Goal: Communication & Community: Answer question/provide support

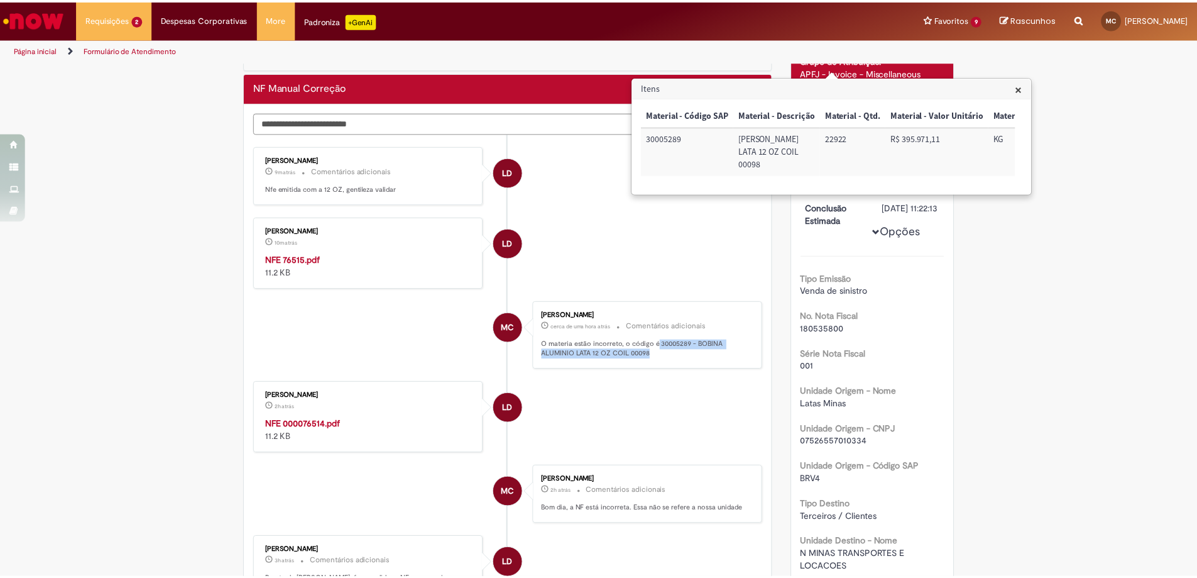
scroll to position [25, 0]
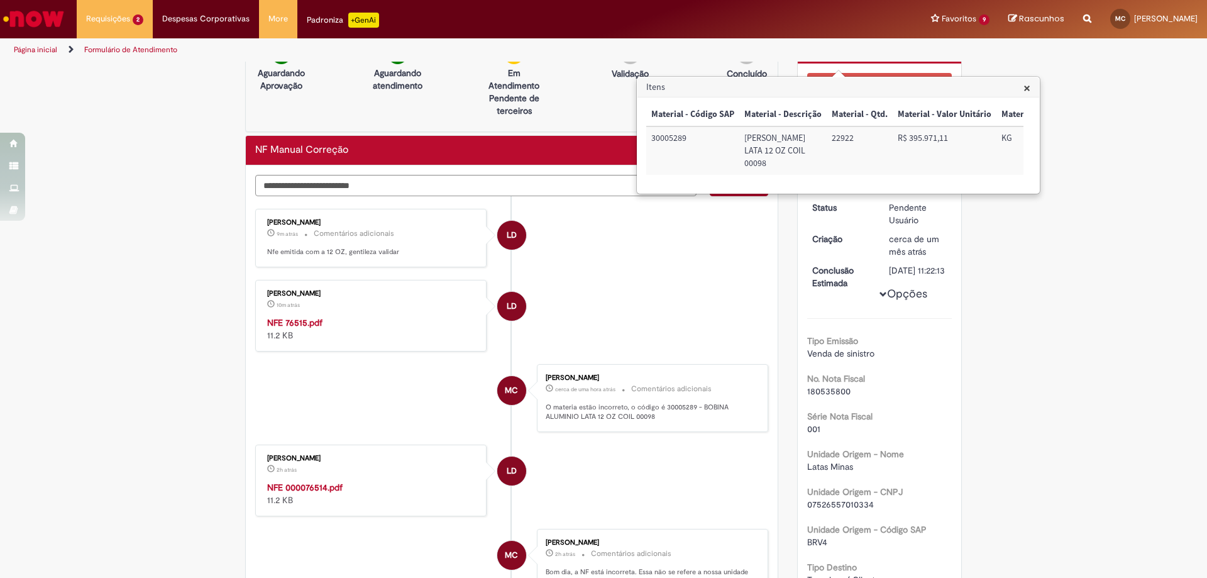
click at [297, 321] on strong "NFE 76515.pdf" at bounding box center [294, 322] width 55 height 11
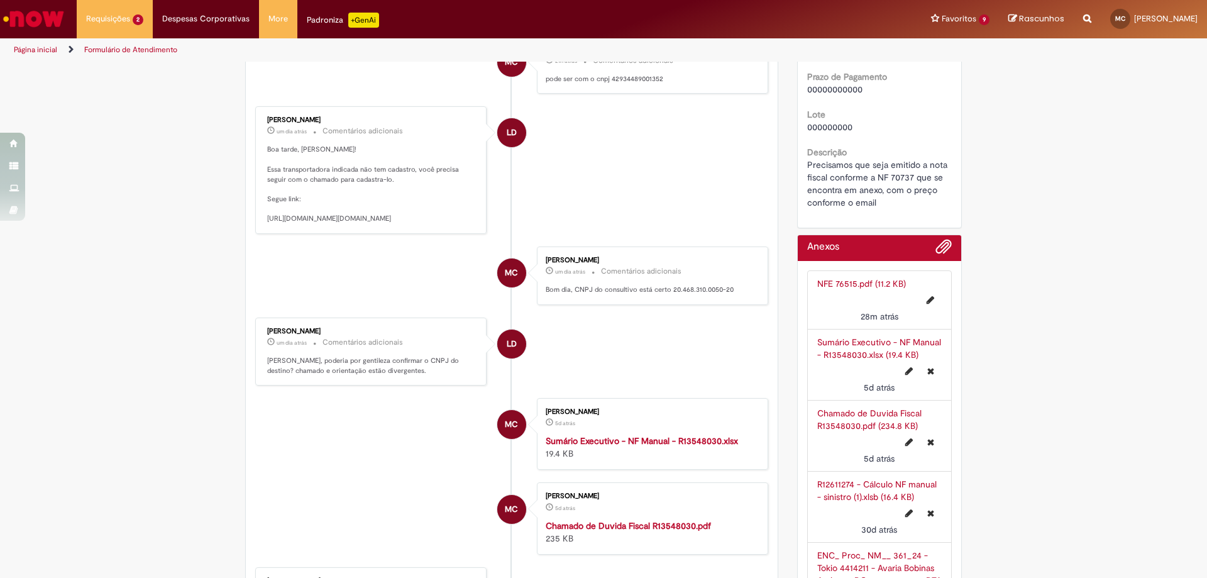
scroll to position [880, 0]
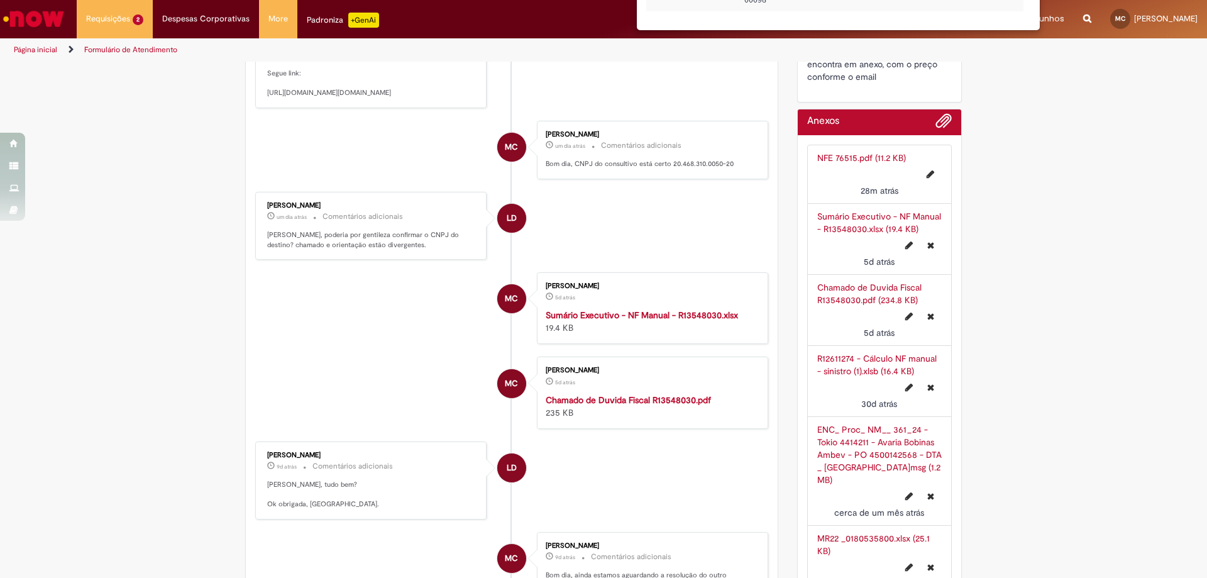
click at [635, 321] on strong "Sumário Executivo - NF Manual - R13548030.xlsx" at bounding box center [642, 314] width 192 height 11
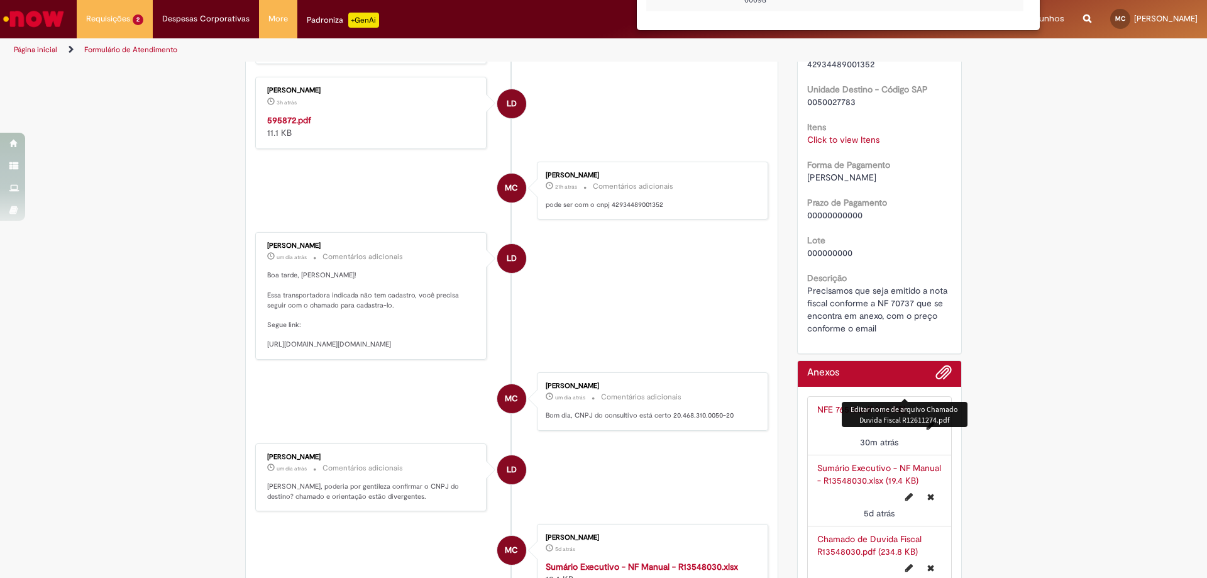
scroll to position [440, 0]
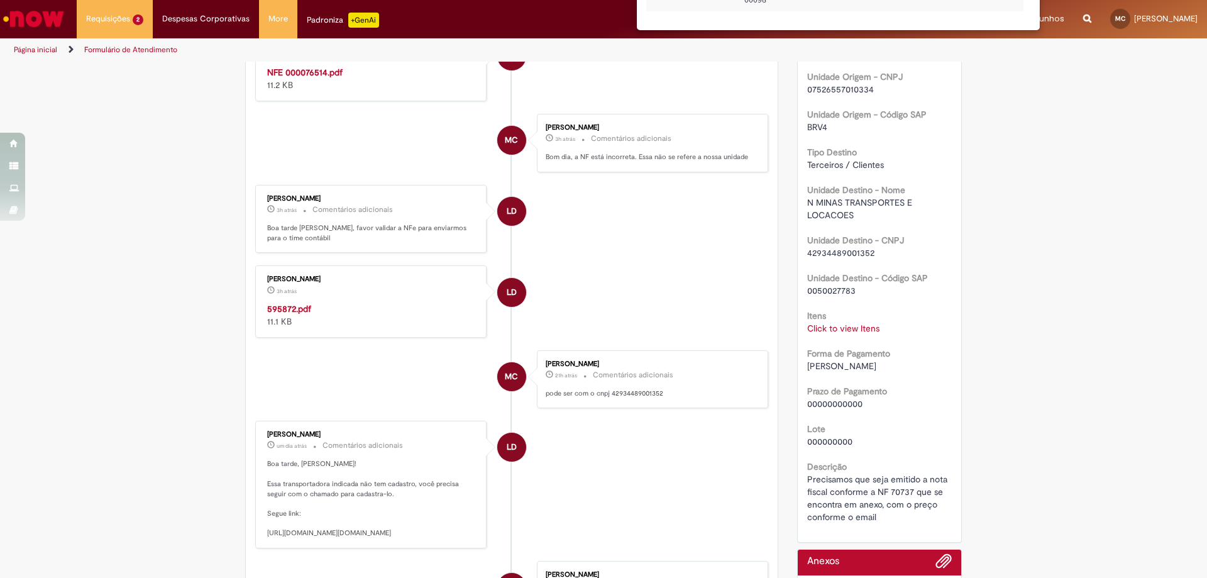
click at [844, 334] on link "Click to view Itens" at bounding box center [843, 327] width 72 height 11
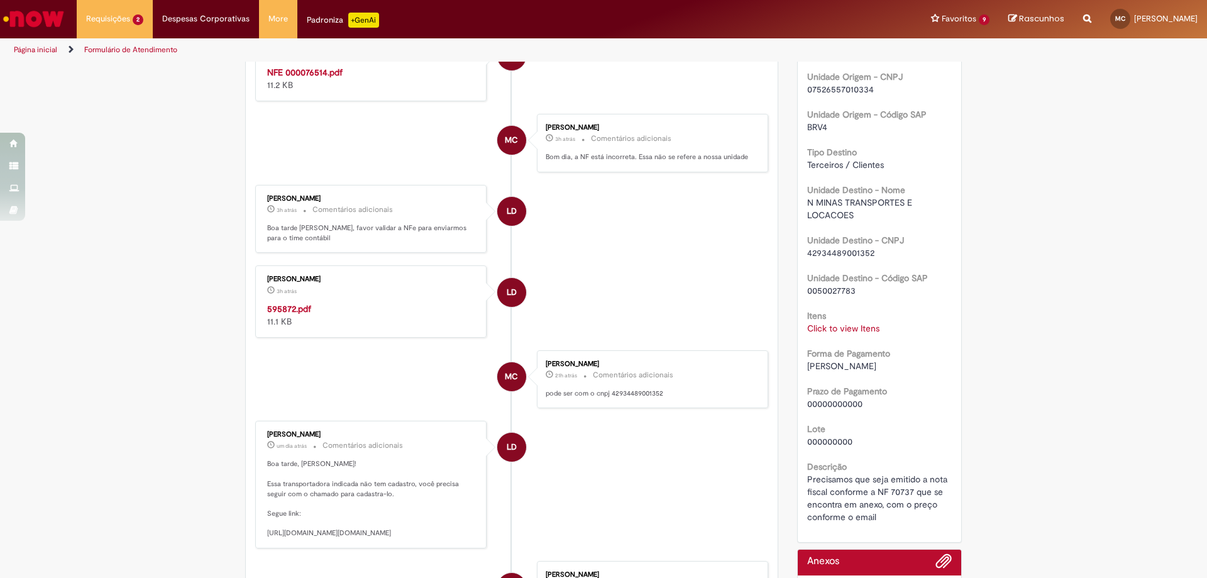
click at [843, 334] on link "Click to view Itens" at bounding box center [843, 327] width 72 height 11
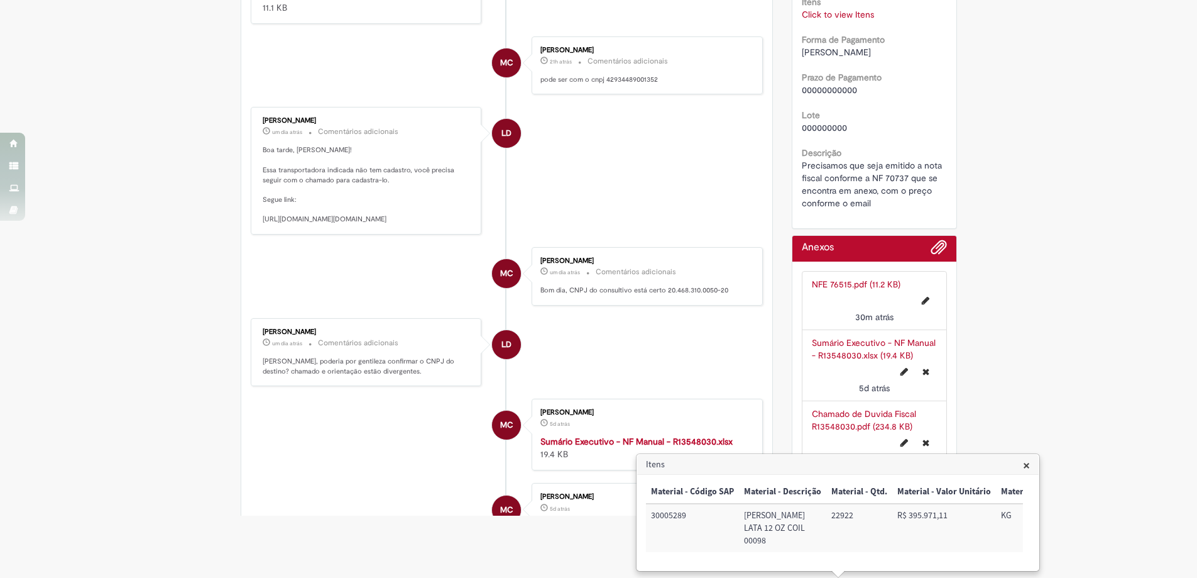
scroll to position [943, 0]
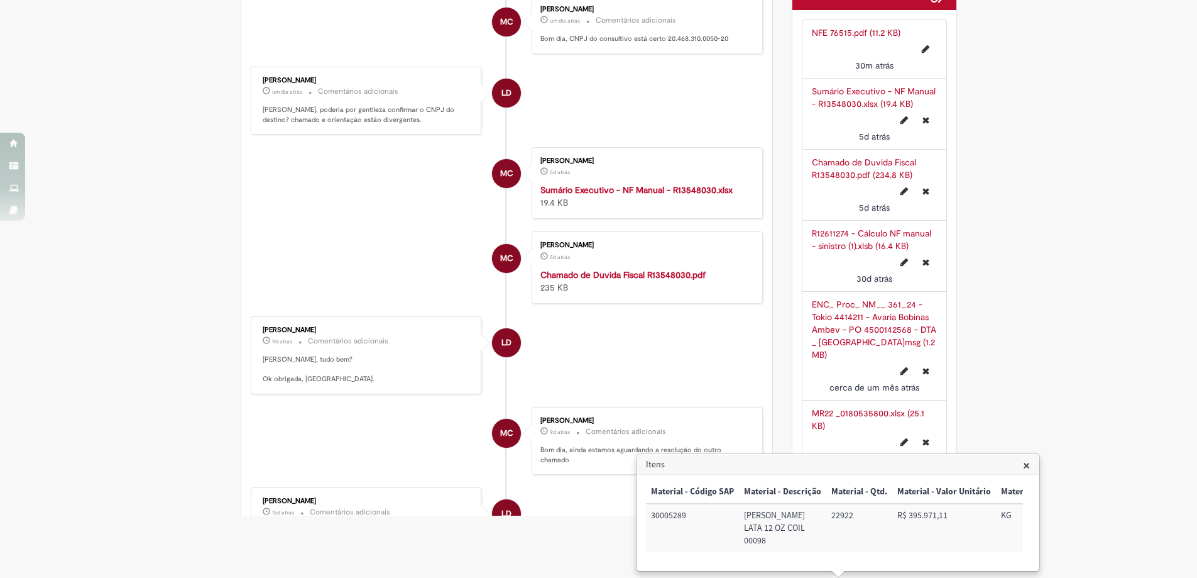
click at [625, 195] on strong "Sumário Executivo - NF Manual - R13548030.xlsx" at bounding box center [637, 189] width 192 height 11
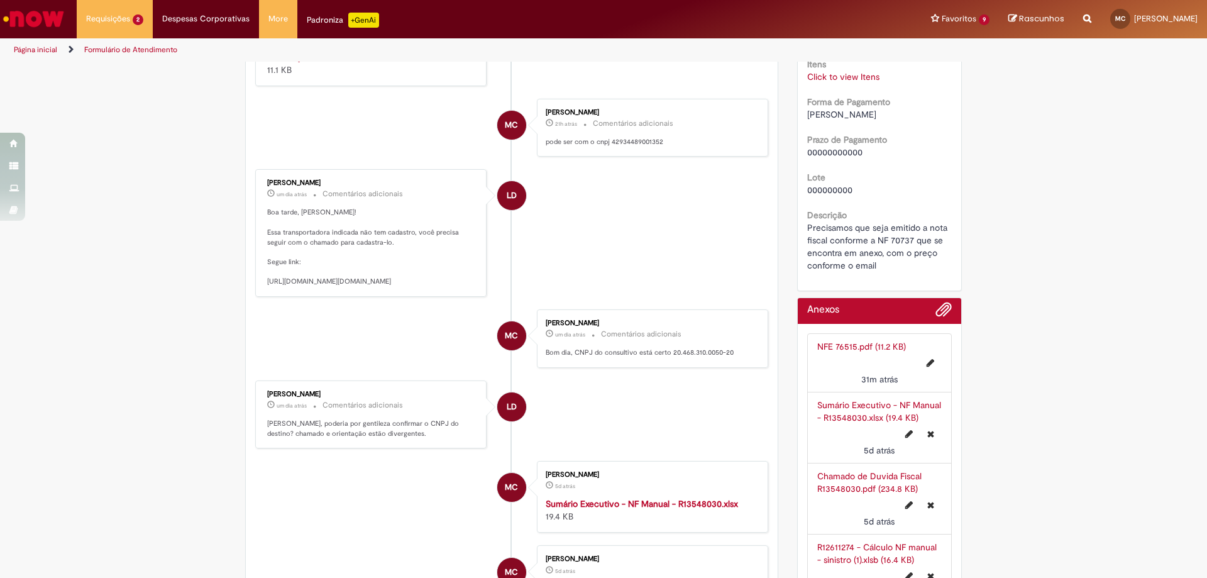
scroll to position [503, 0]
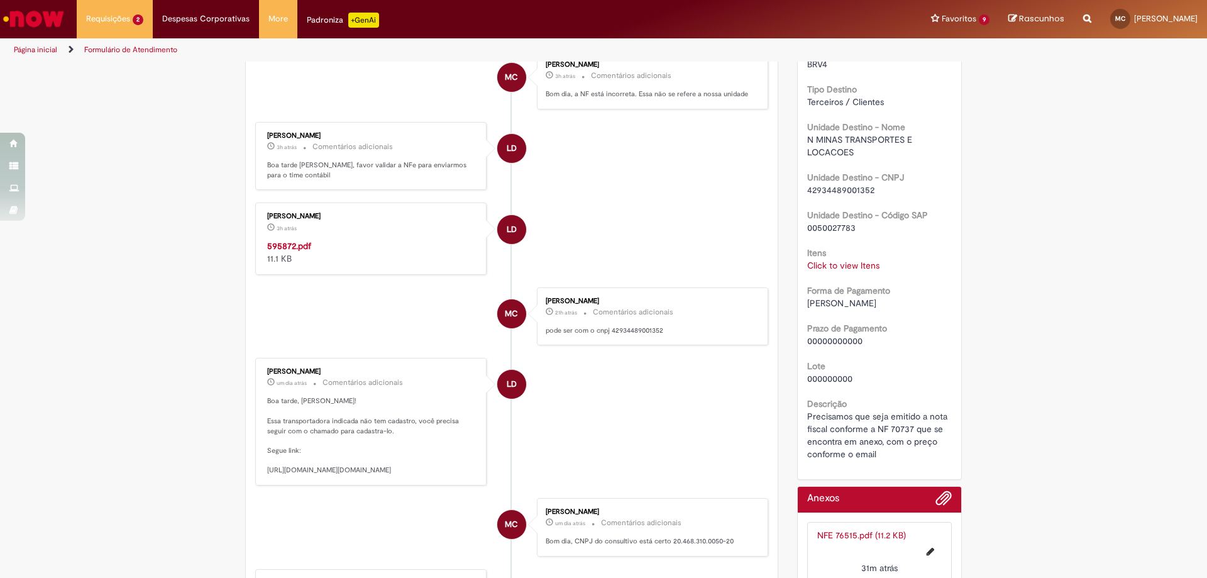
click at [825, 271] on link "Click to view Itens" at bounding box center [843, 265] width 72 height 11
click at [850, 271] on link "Click to view Itens" at bounding box center [843, 265] width 72 height 11
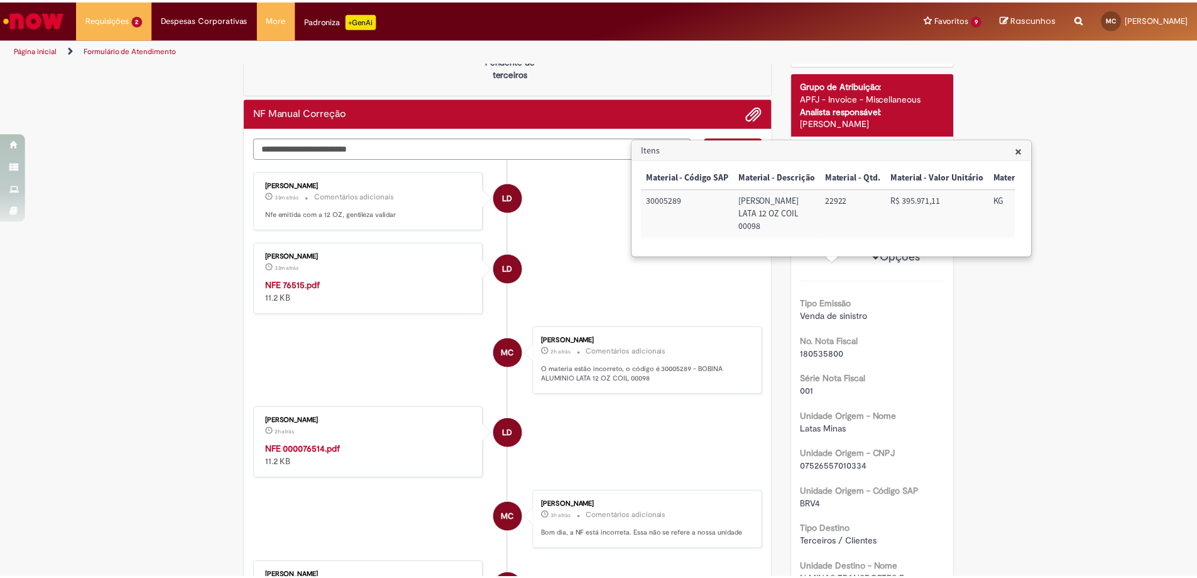
scroll to position [0, 0]
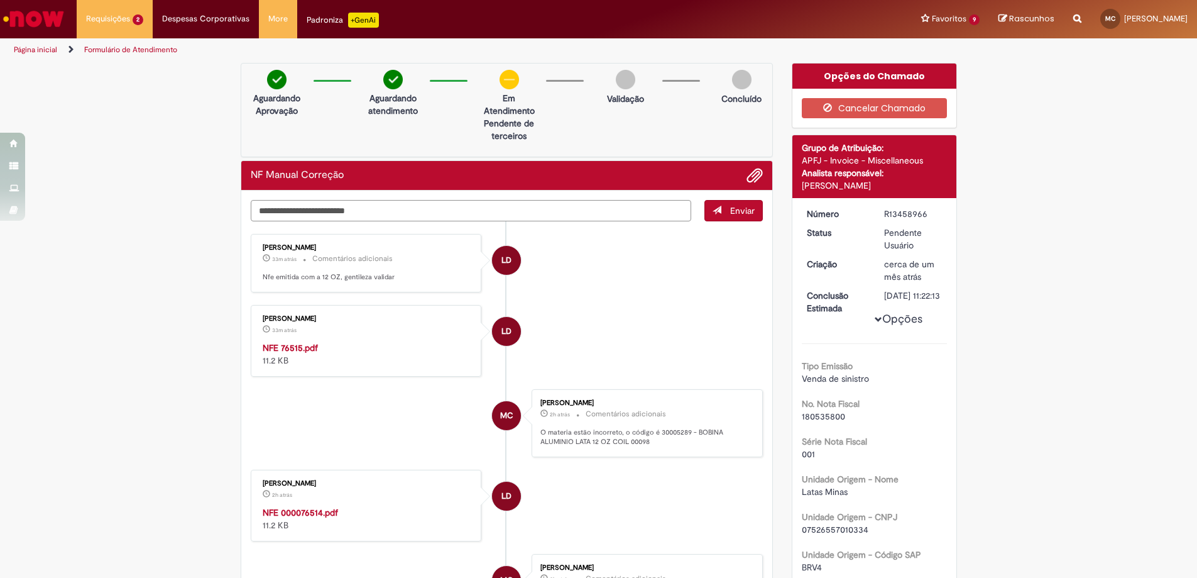
click at [549, 210] on textarea "Digite sua mensagem aqui..." at bounding box center [471, 210] width 441 height 21
click at [493, 209] on textarea "**********" at bounding box center [471, 210] width 441 height 21
click at [528, 209] on textarea "**********" at bounding box center [471, 210] width 441 height 21
type textarea "**********"
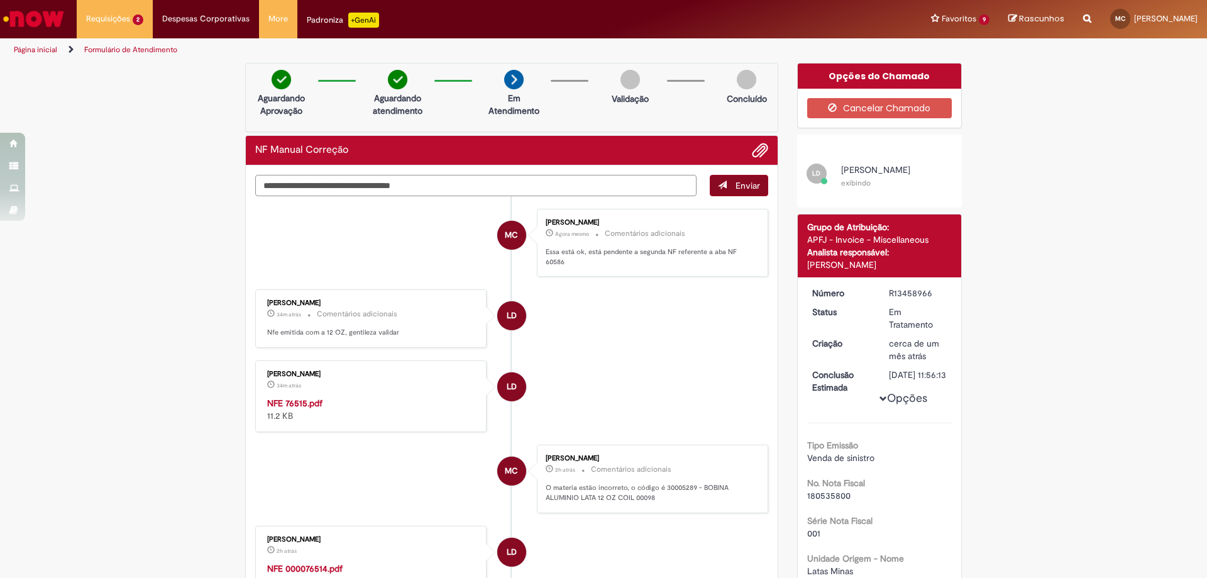
type textarea "**********"
click at [737, 183] on span "Enviar" at bounding box center [747, 185] width 25 height 11
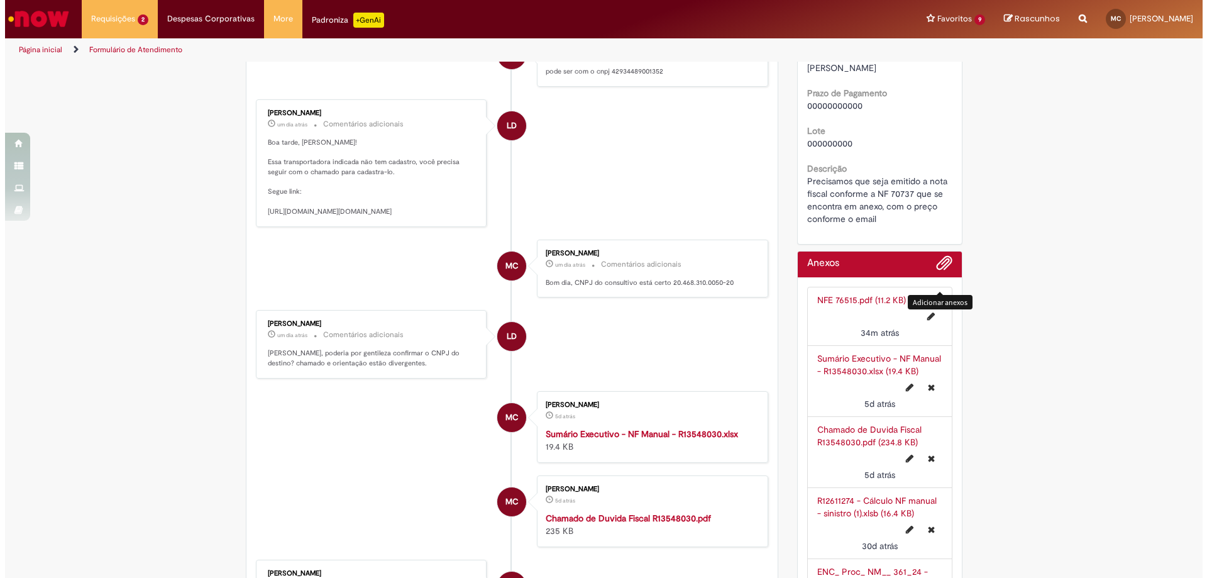
scroll to position [1068, 0]
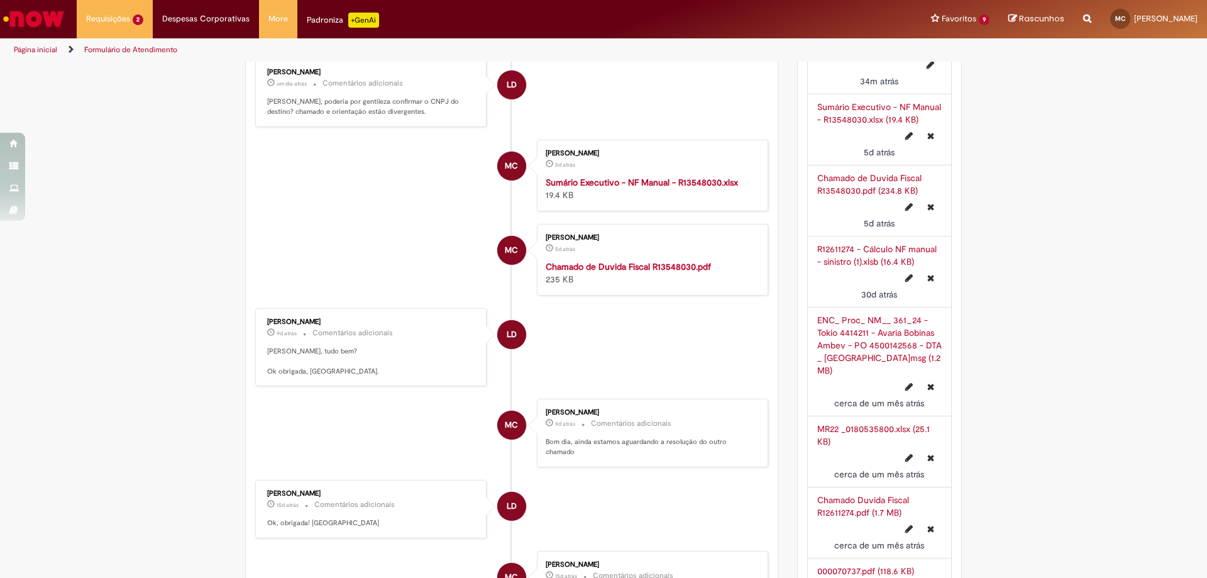
click at [867, 429] on link "MR22 _0180535800.xlsx (25.1 KB)" at bounding box center [873, 435] width 113 height 24
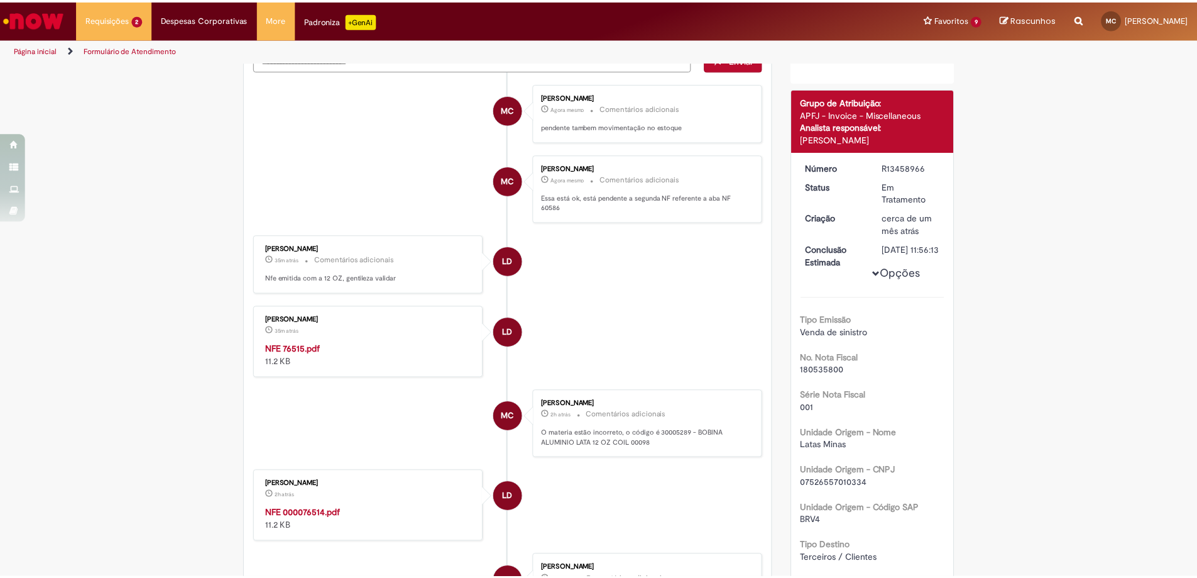
scroll to position [0, 0]
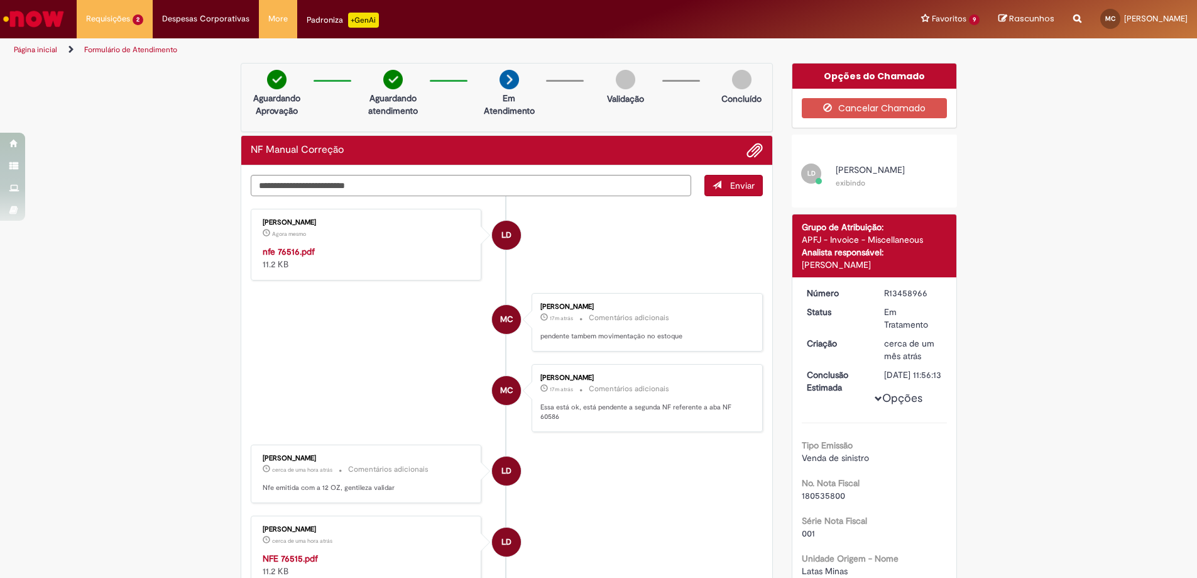
click at [285, 253] on strong "nfe 76516.pdf" at bounding box center [289, 251] width 52 height 11
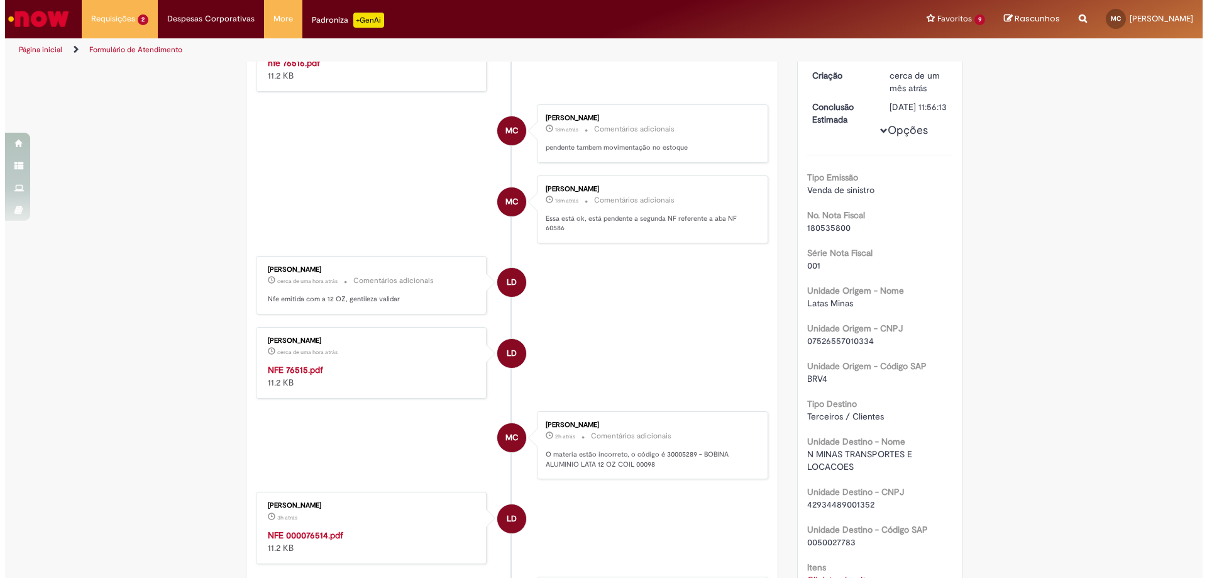
scroll to position [314, 0]
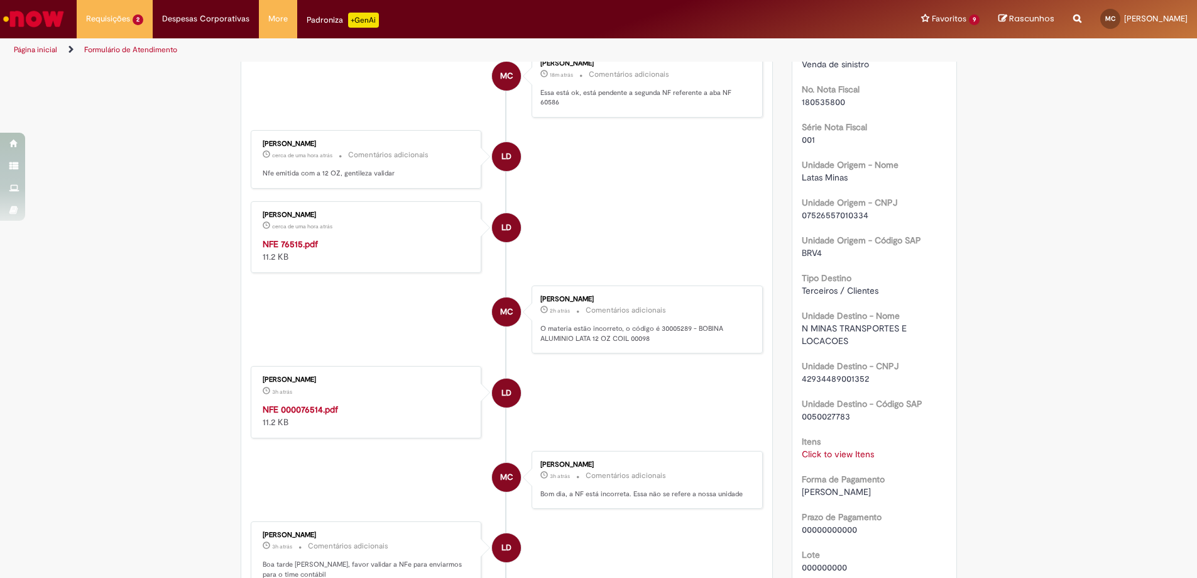
click at [667, 328] on p "O materia estão incorreto, o código é 30005289 - BOBINA ALUMINIO LATA 12 OZ COI…" at bounding box center [645, 333] width 209 height 19
copy p "30005289"
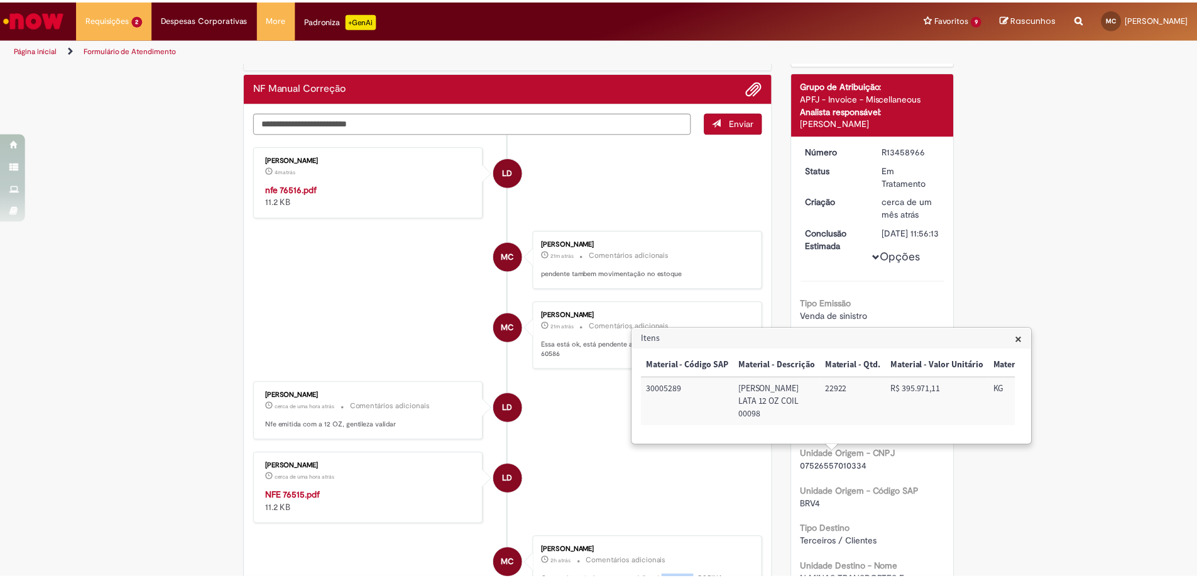
scroll to position [0, 0]
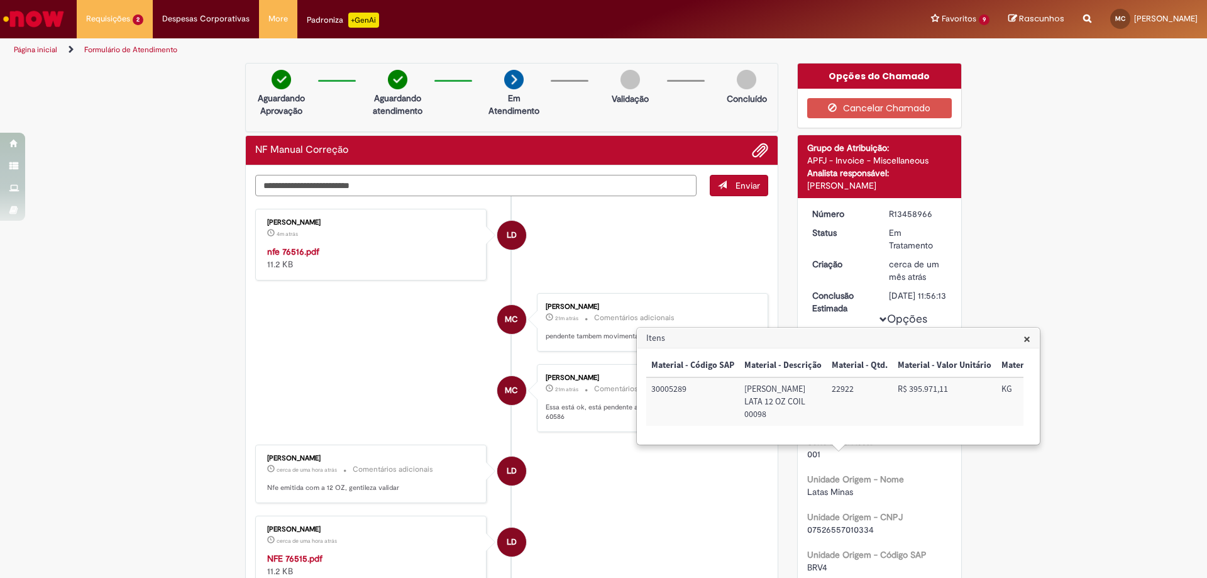
click at [295, 179] on textarea "Digite sua mensagem aqui..." at bounding box center [475, 185] width 441 height 21
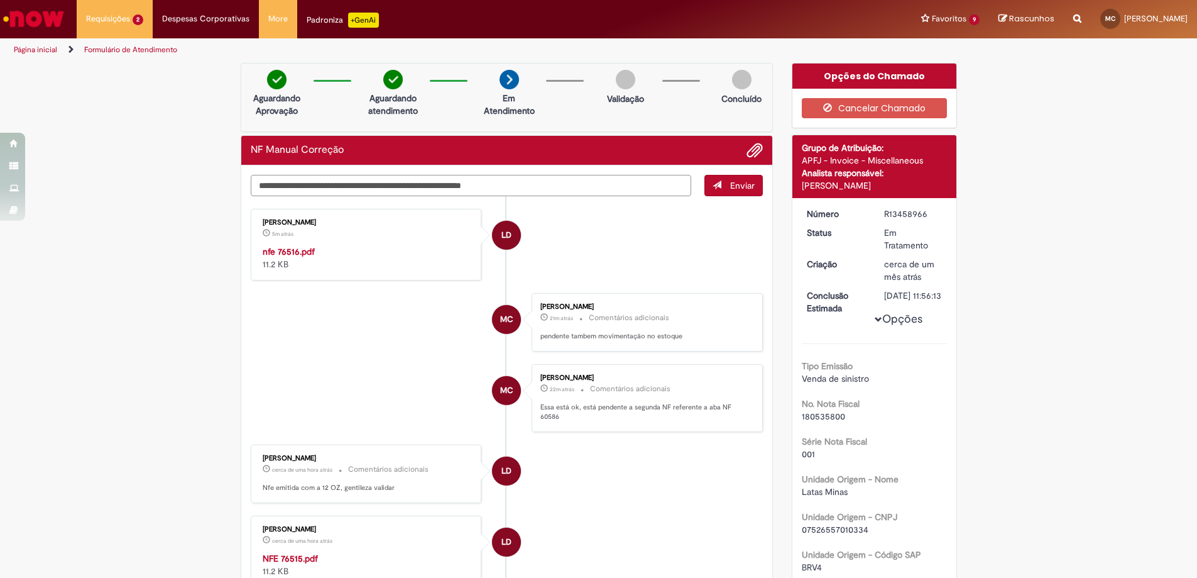
type textarea "**********"
